Goal: Information Seeking & Learning: Learn about a topic

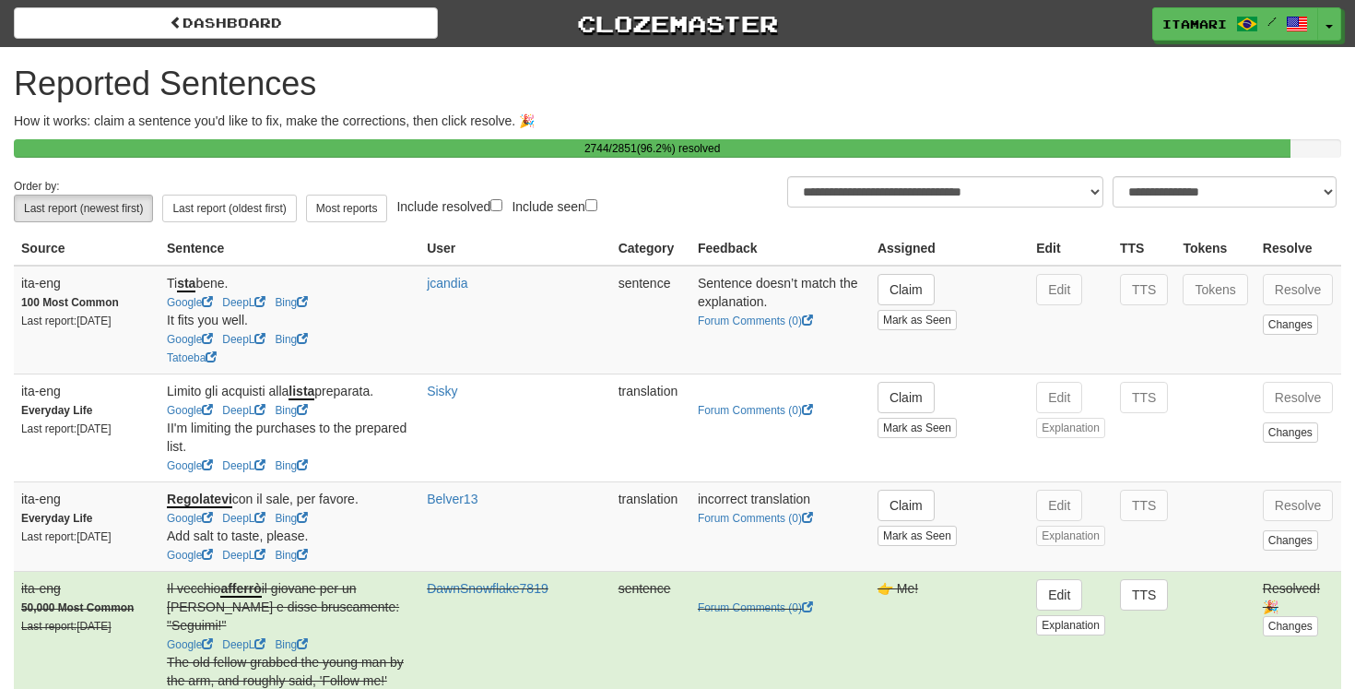
select select "**"
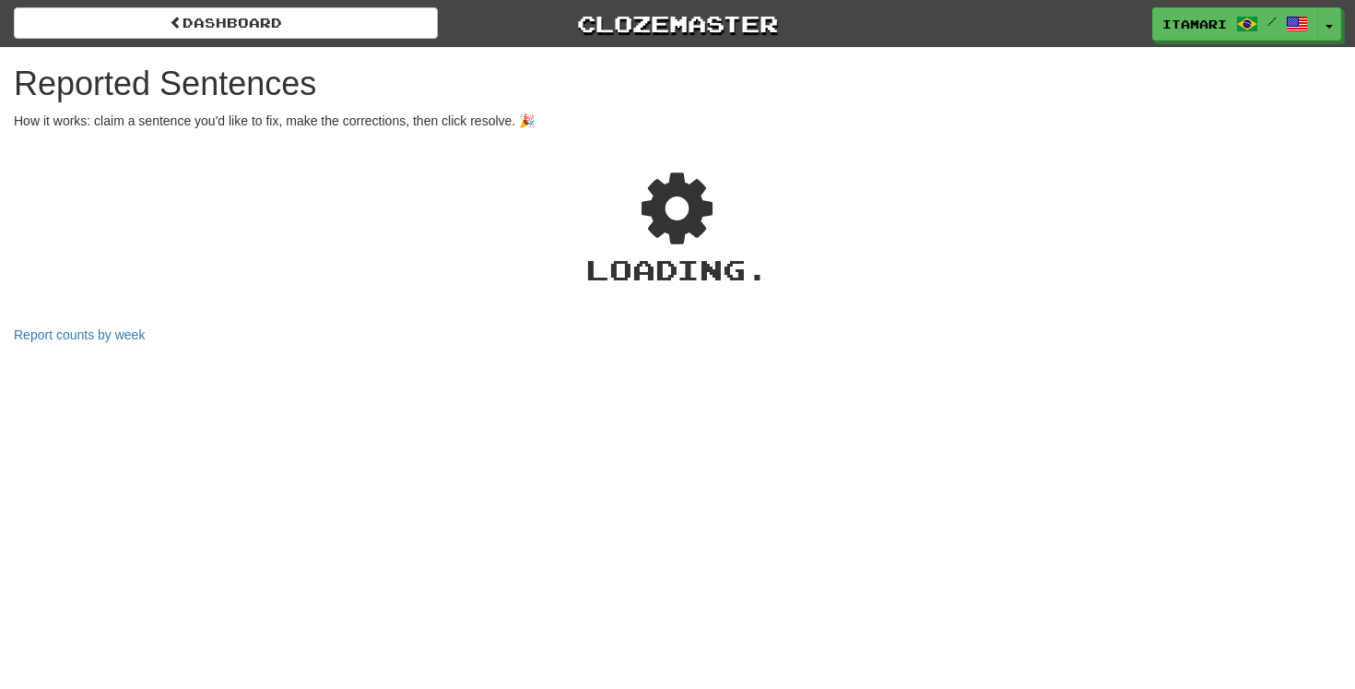
select select "**"
select select "***"
